Goal: Find specific page/section: Find specific page/section

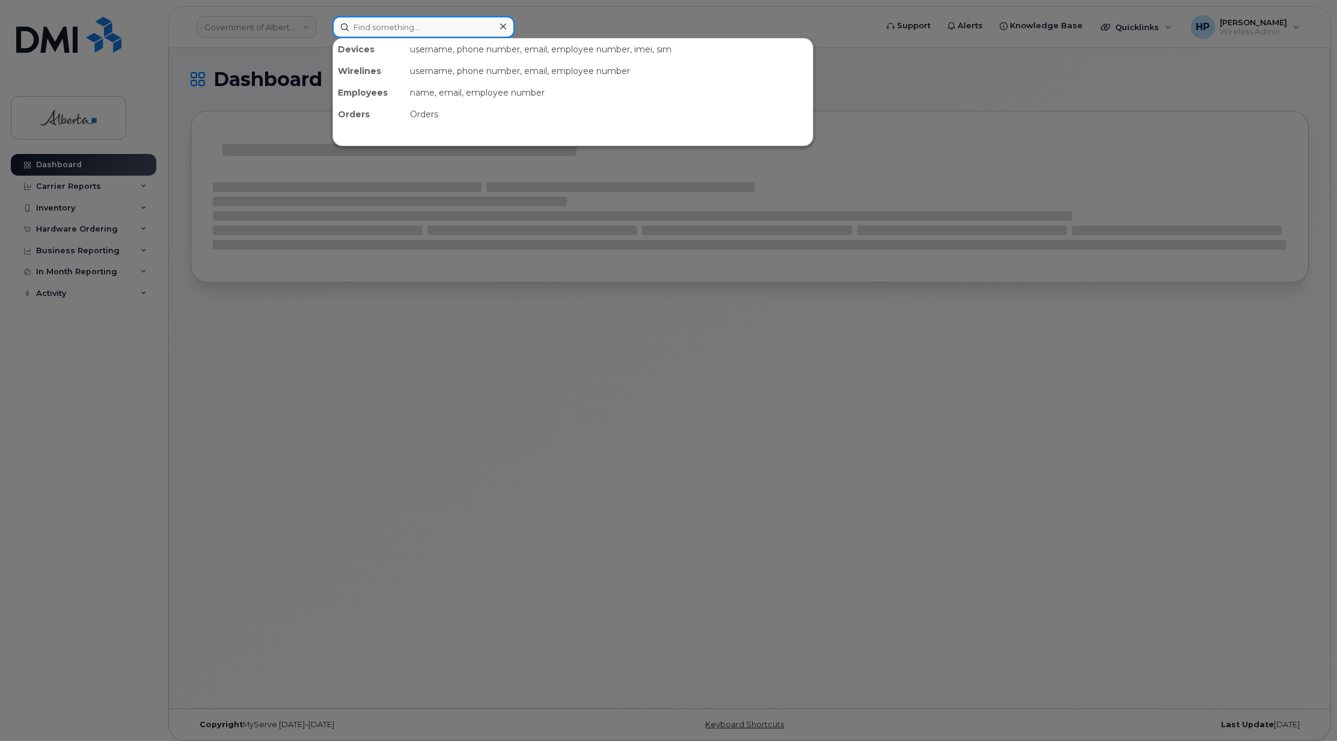
click at [368, 27] on input at bounding box center [424, 27] width 182 height 22
paste input "Andrew Wilson"
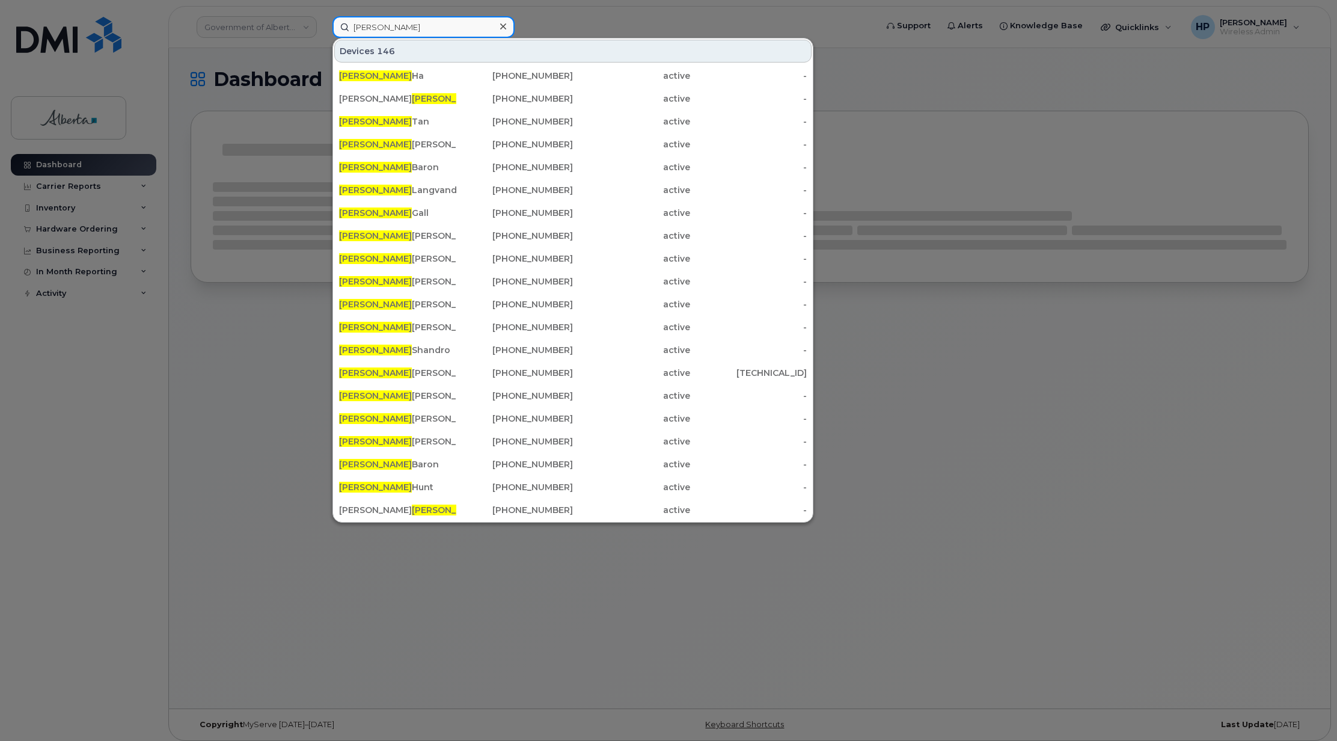
type input "Andrew"
click at [1091, 359] on div at bounding box center [668, 370] width 1337 height 741
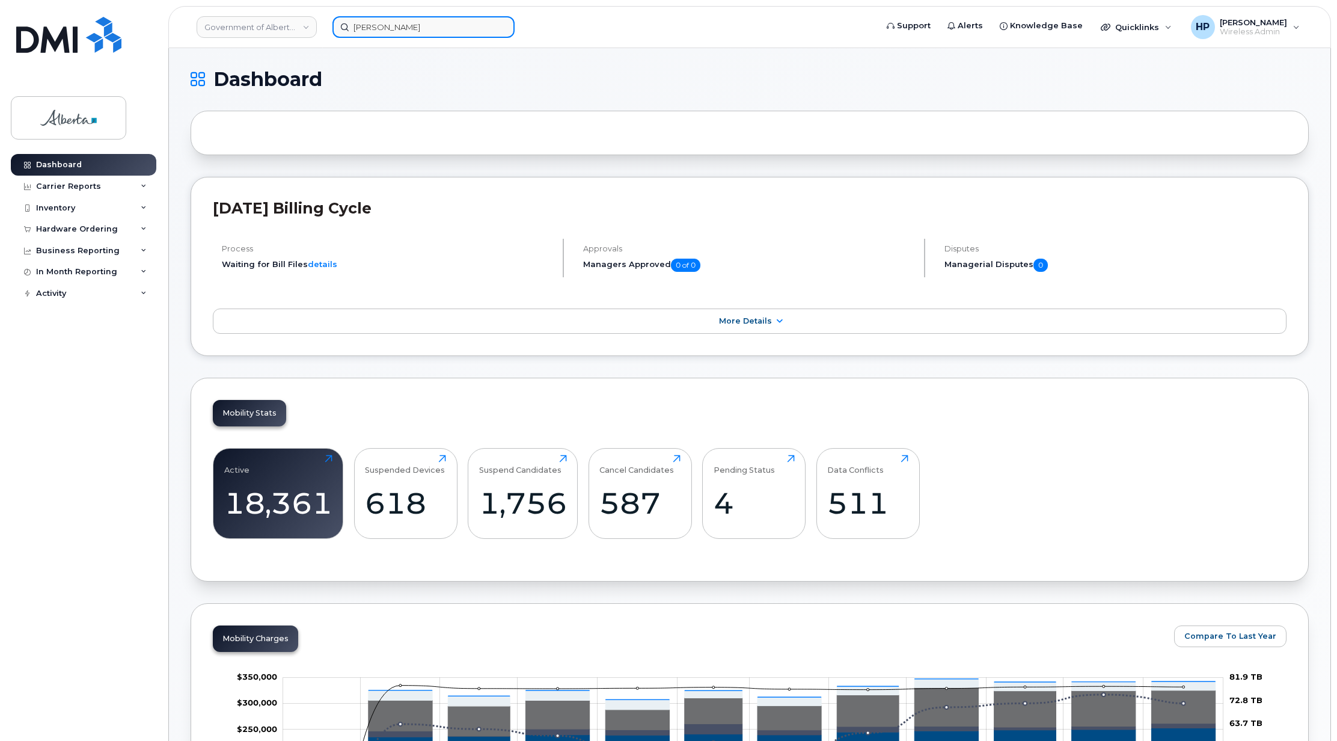
click at [431, 18] on input "Andrew" at bounding box center [424, 27] width 182 height 22
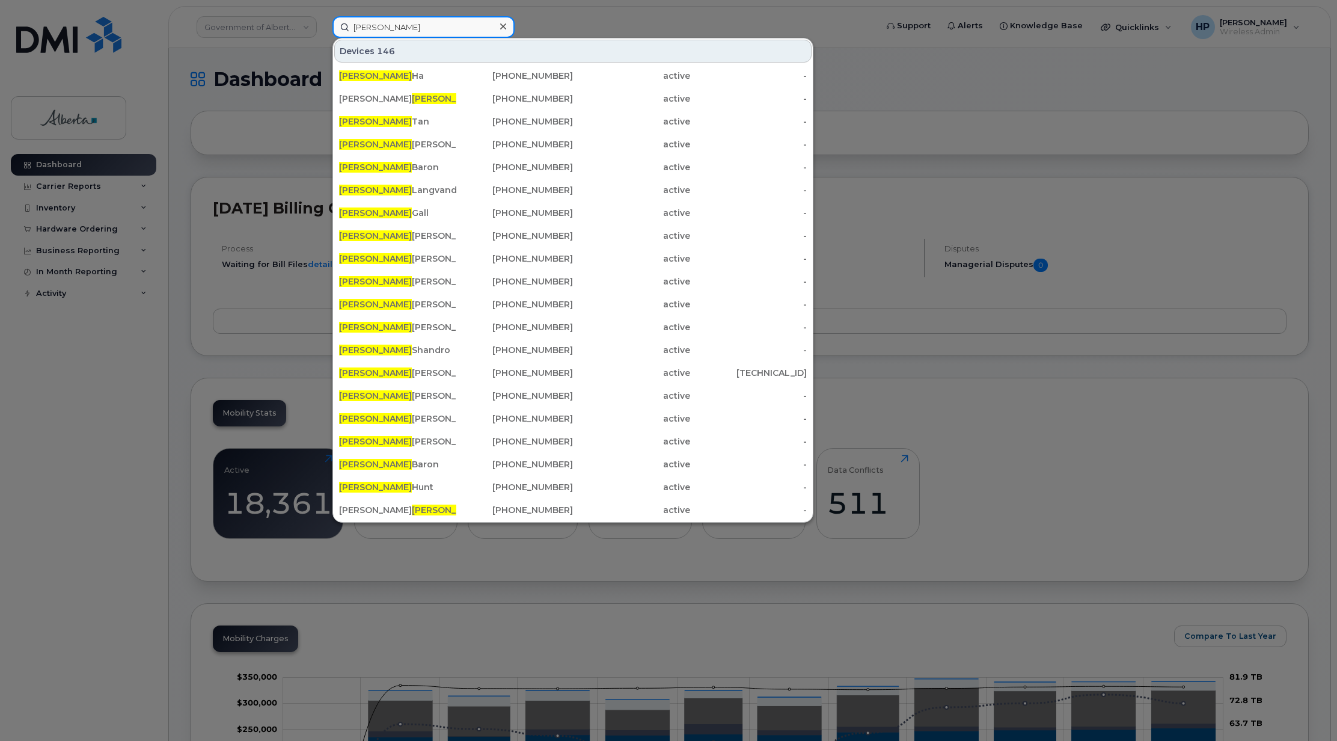
drag, startPoint x: 424, startPoint y: 27, endPoint x: 168, endPoint y: 42, distance: 256.0
click at [323, 38] on div "Andrew Devices 146 Andrew Ha 587-575-5572 active - Jennifer Andrew 403-820-3551…" at bounding box center [601, 27] width 556 height 22
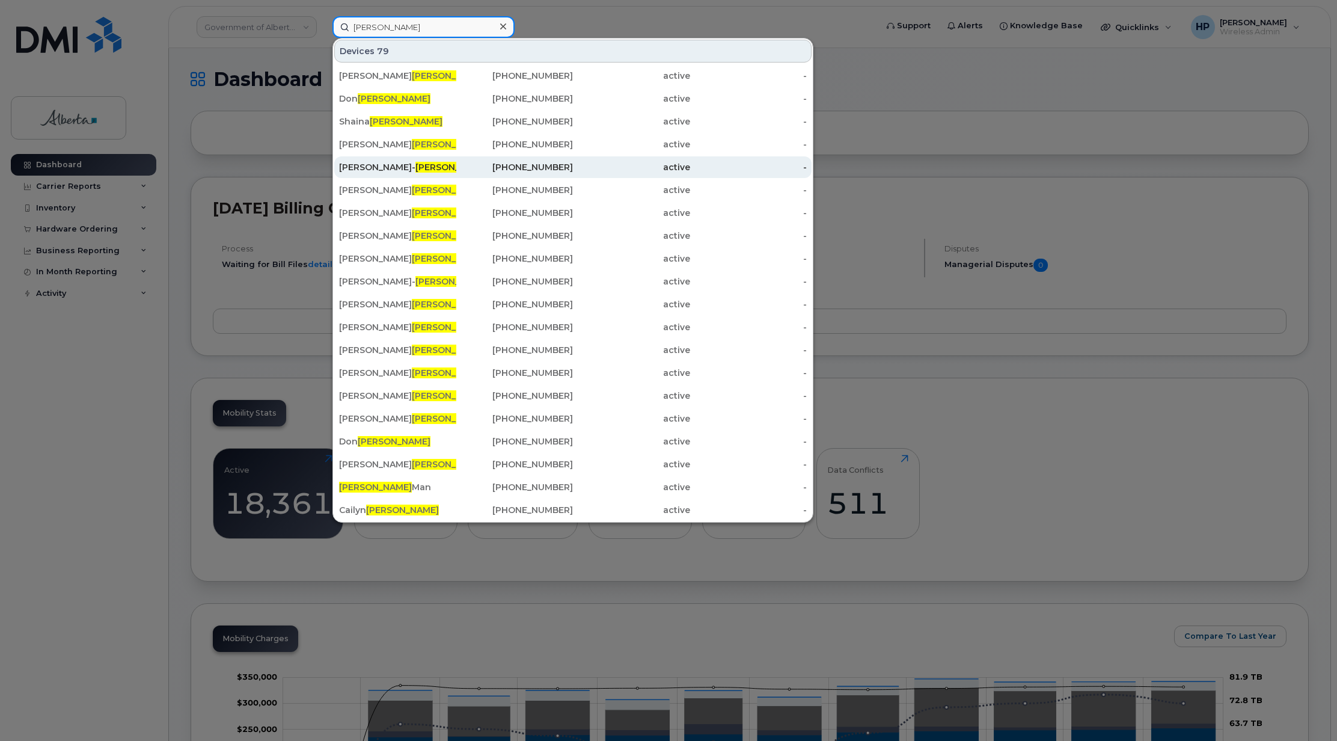
scroll to position [80, 0]
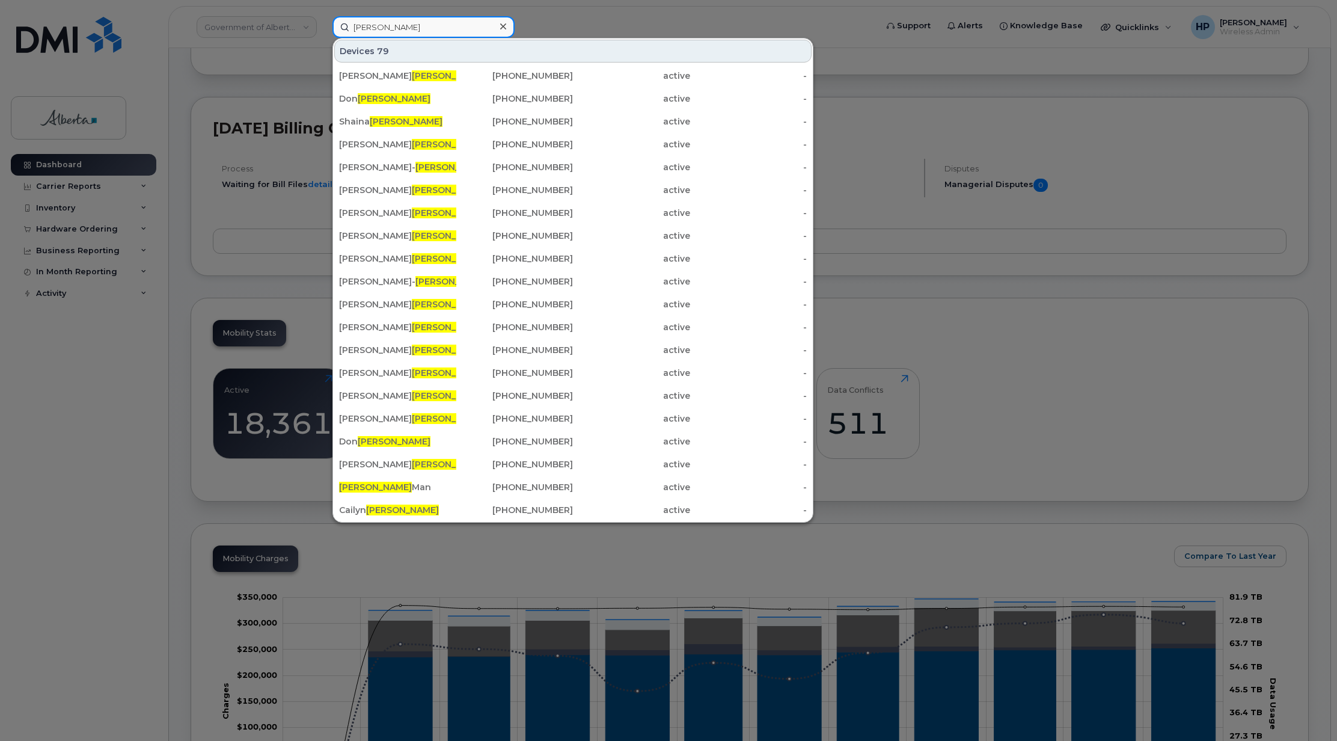
type input "Wilson"
click at [1138, 189] on div at bounding box center [668, 370] width 1337 height 741
click at [343, 26] on input "Wilson" at bounding box center [424, 27] width 182 height 22
click at [502, 25] on icon at bounding box center [503, 26] width 6 height 6
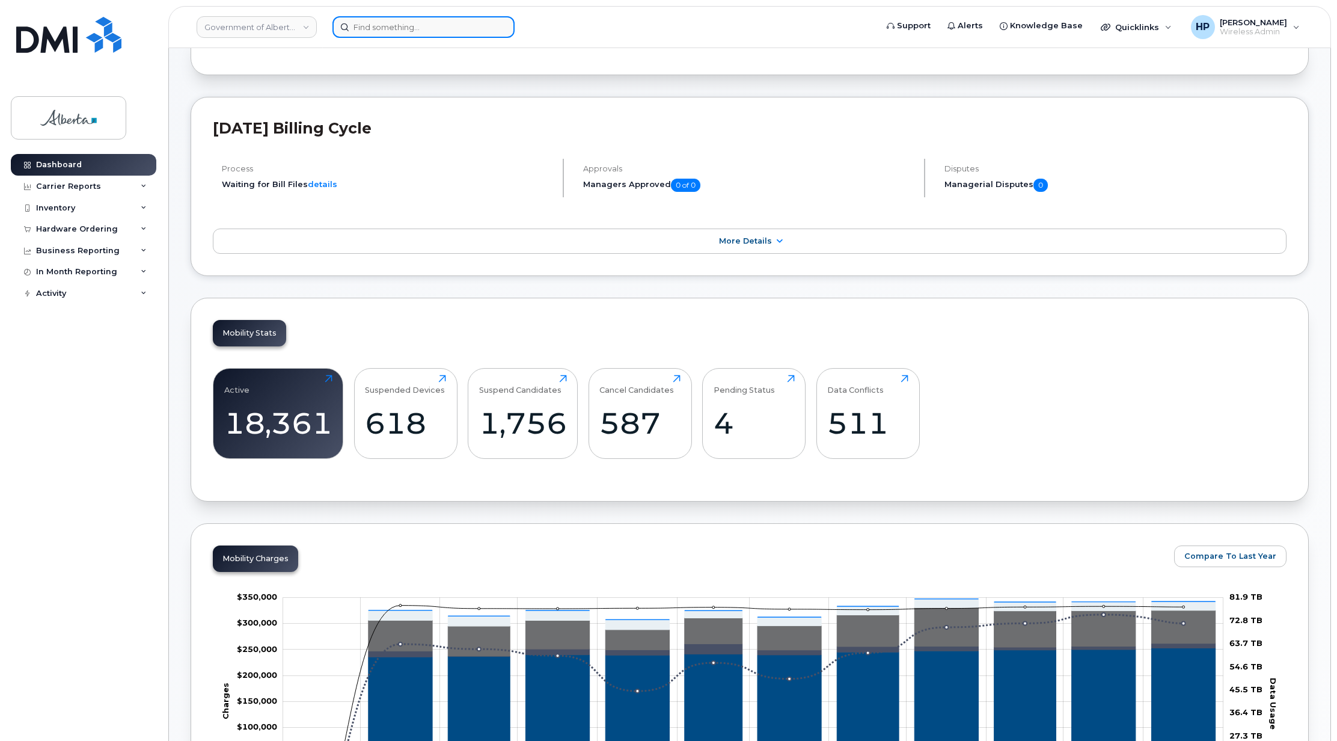
click at [463, 22] on input at bounding box center [424, 27] width 182 height 22
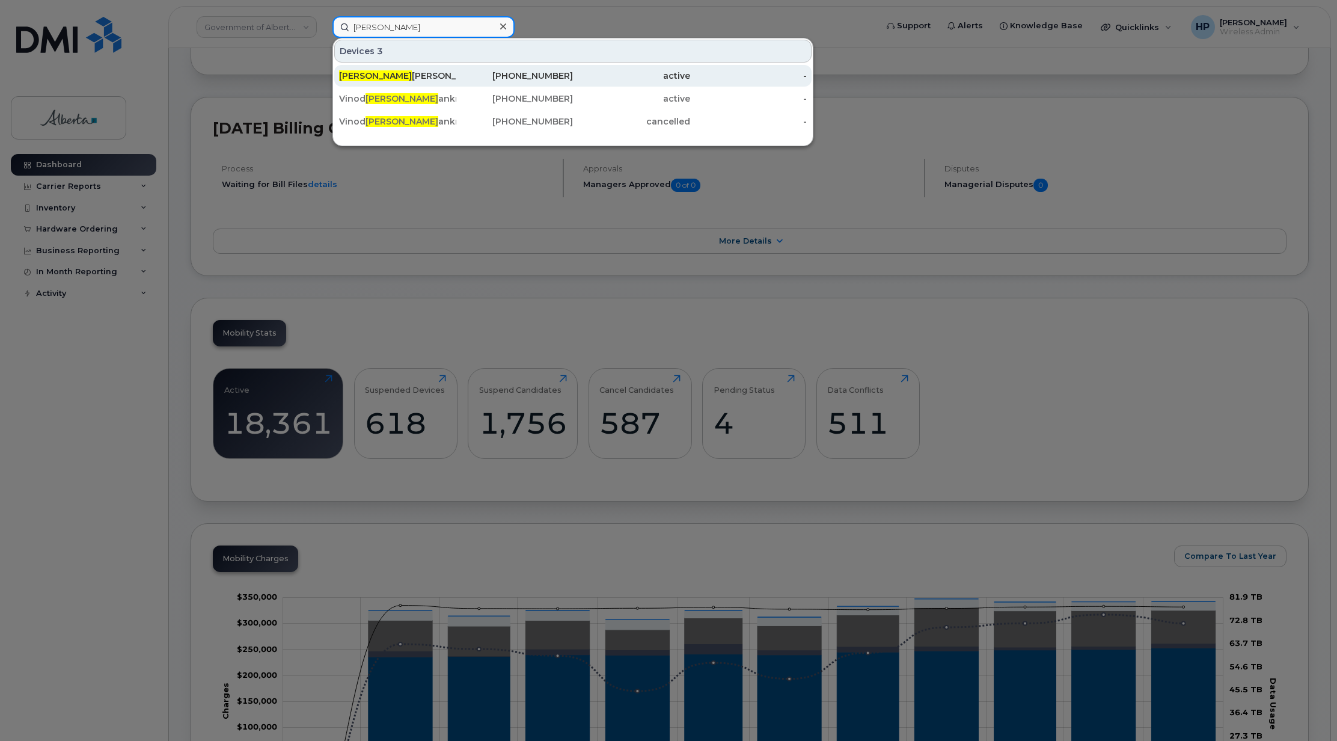
type input "Vijay"
click at [376, 76] on div "Vijay pal Singh" at bounding box center [397, 76] width 117 height 12
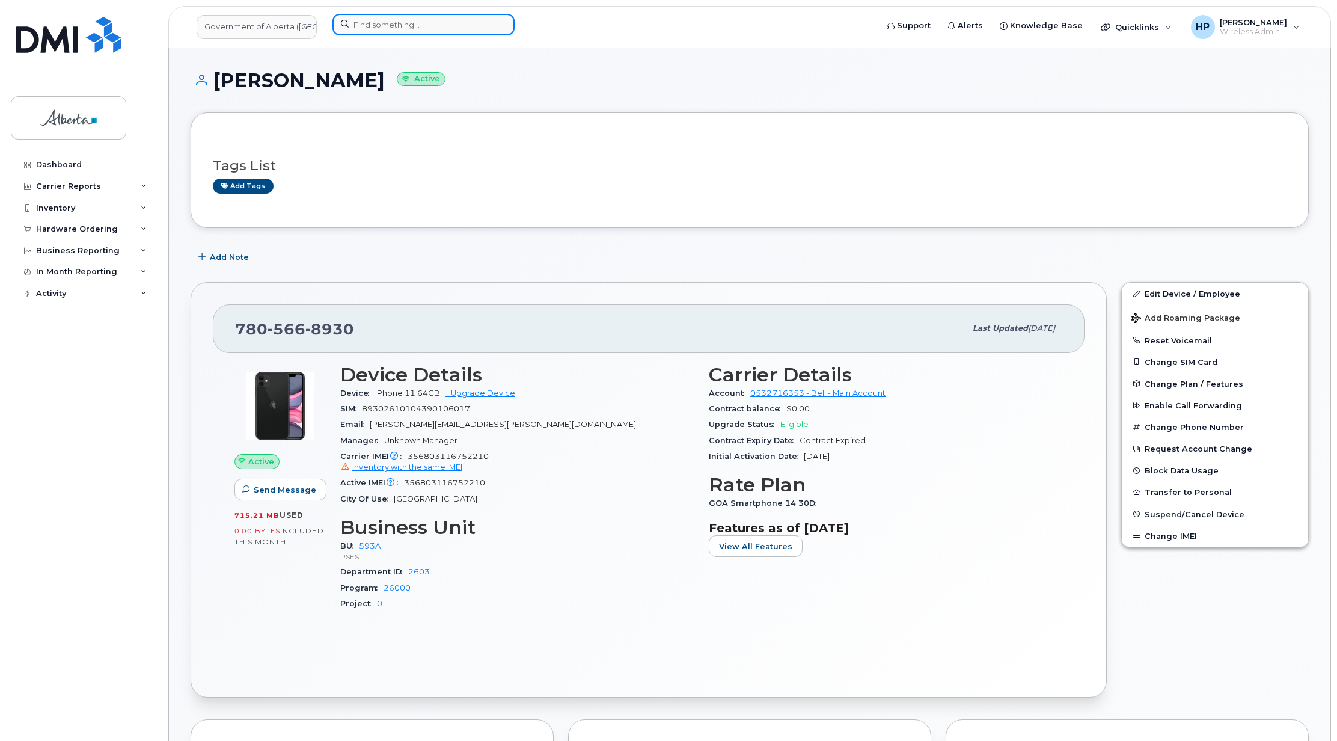
click at [369, 29] on input at bounding box center [424, 25] width 182 height 22
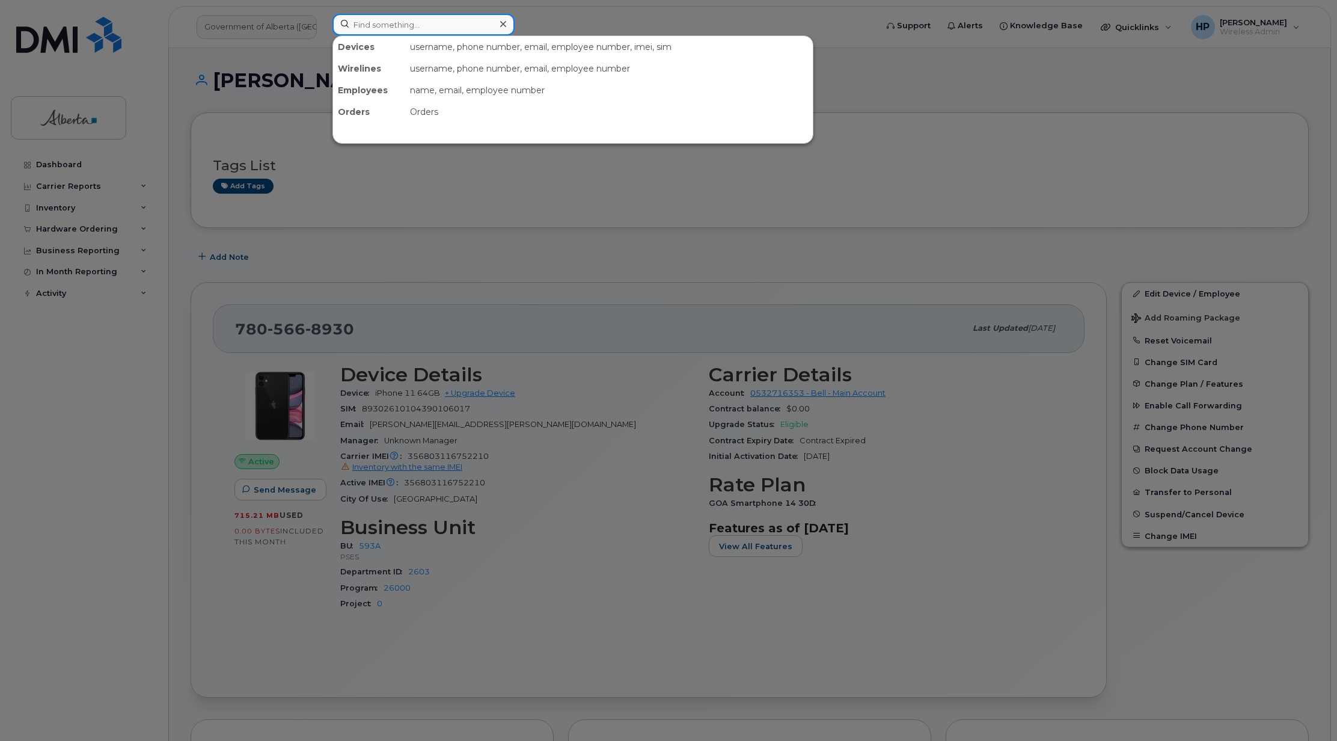
paste input "5873857408"
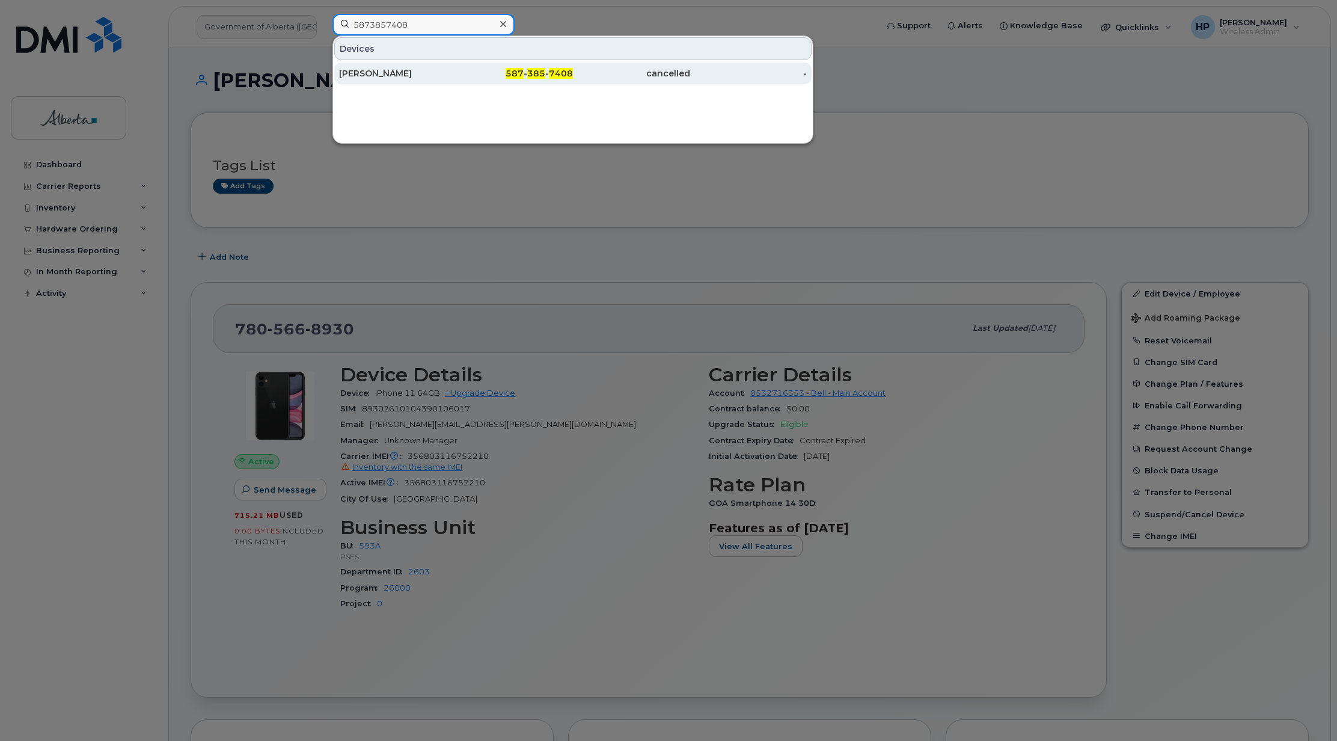
type input "5873857408"
click at [410, 78] on div "Rajan Sawhney" at bounding box center [397, 73] width 117 height 12
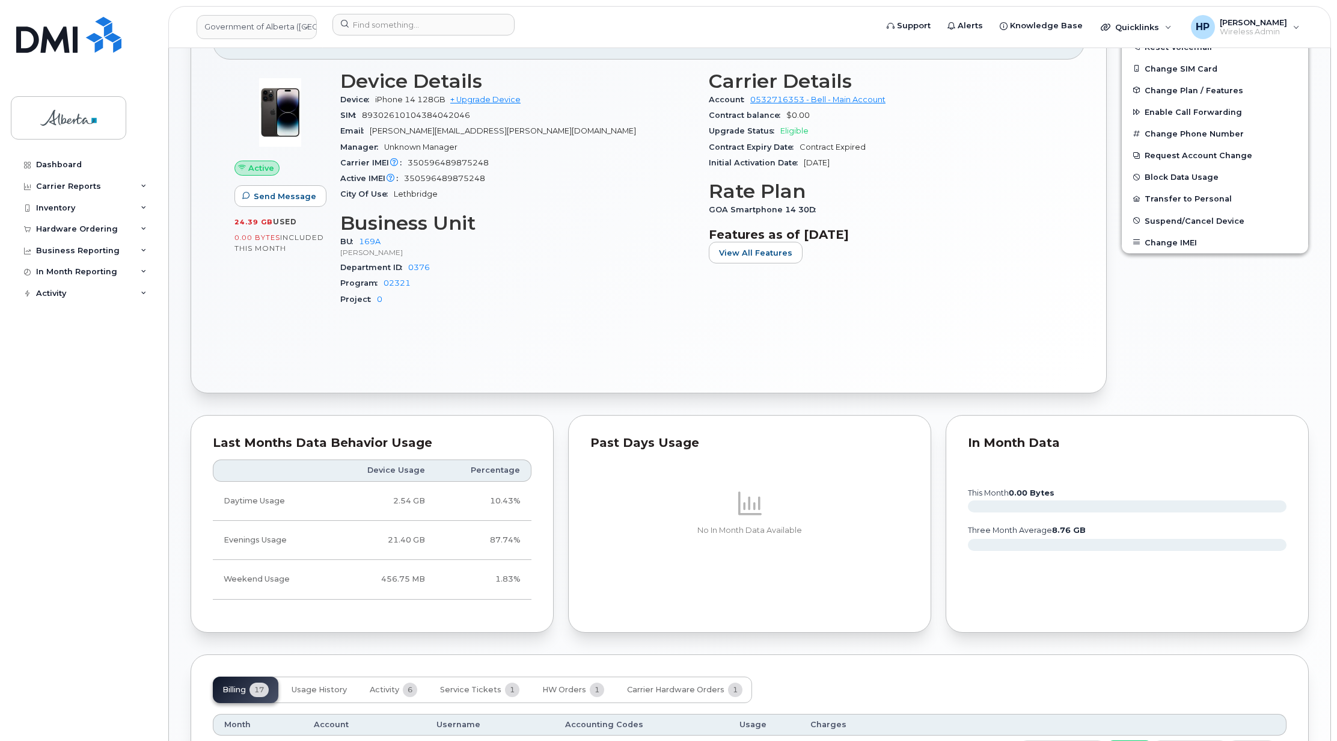
scroll to position [296, 0]
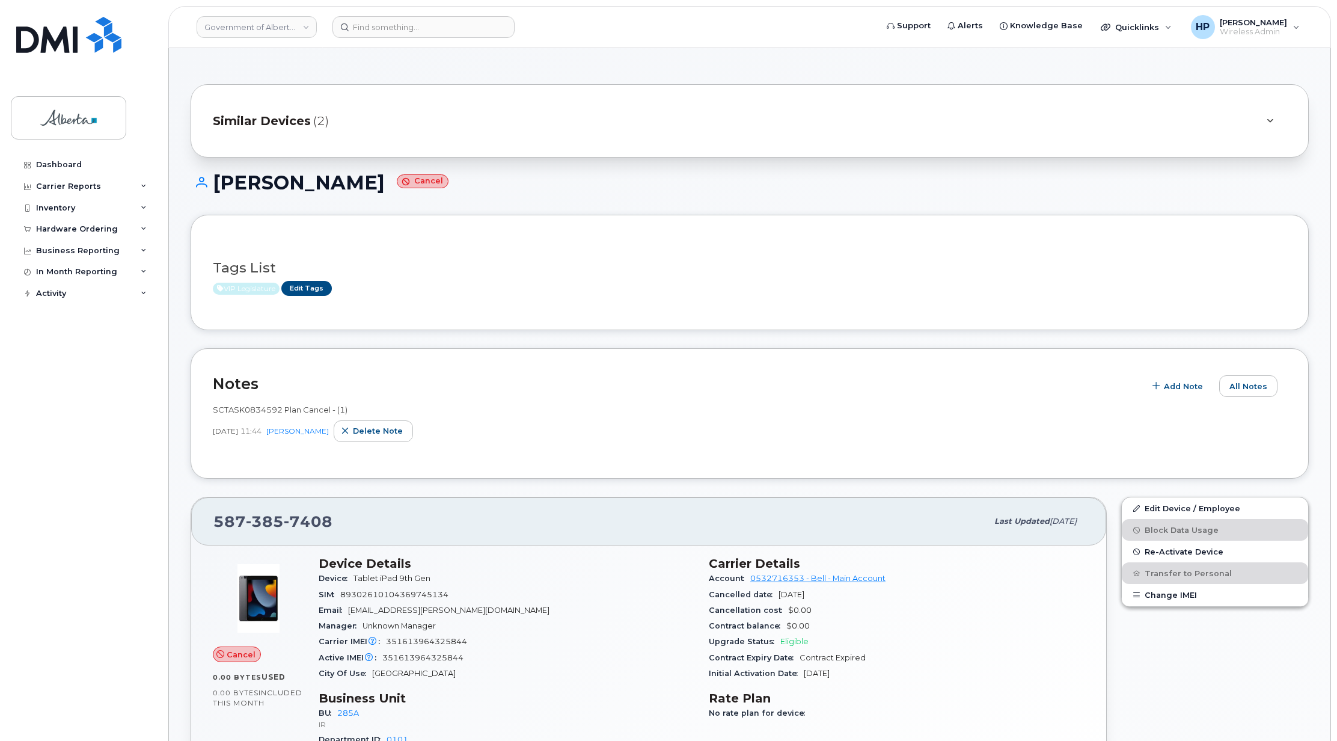
click at [439, 384] on h2 "Notes" at bounding box center [676, 384] width 926 height 18
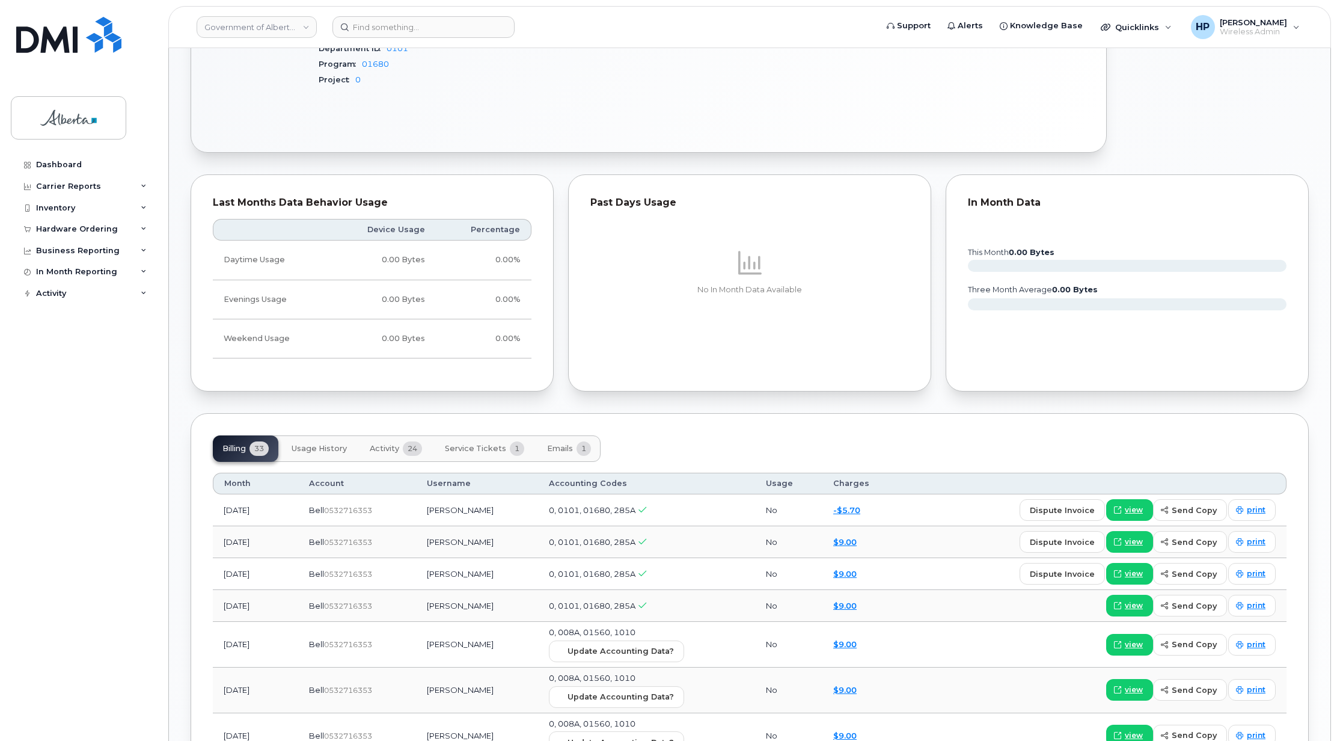
scroll to position [25, 0]
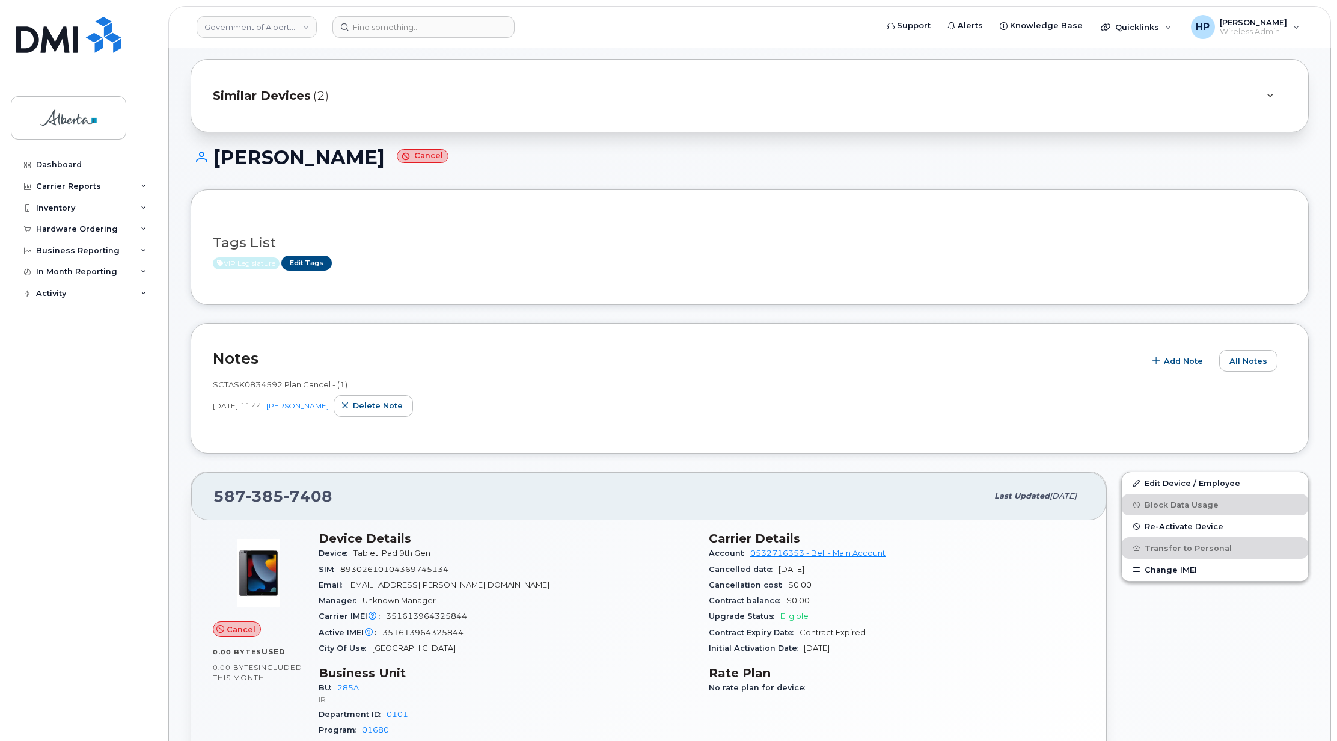
click at [573, 294] on div "Tags List VIP Legislature Edit Tags" at bounding box center [750, 246] width 1119 height 115
